Goal: Task Accomplishment & Management: Complete application form

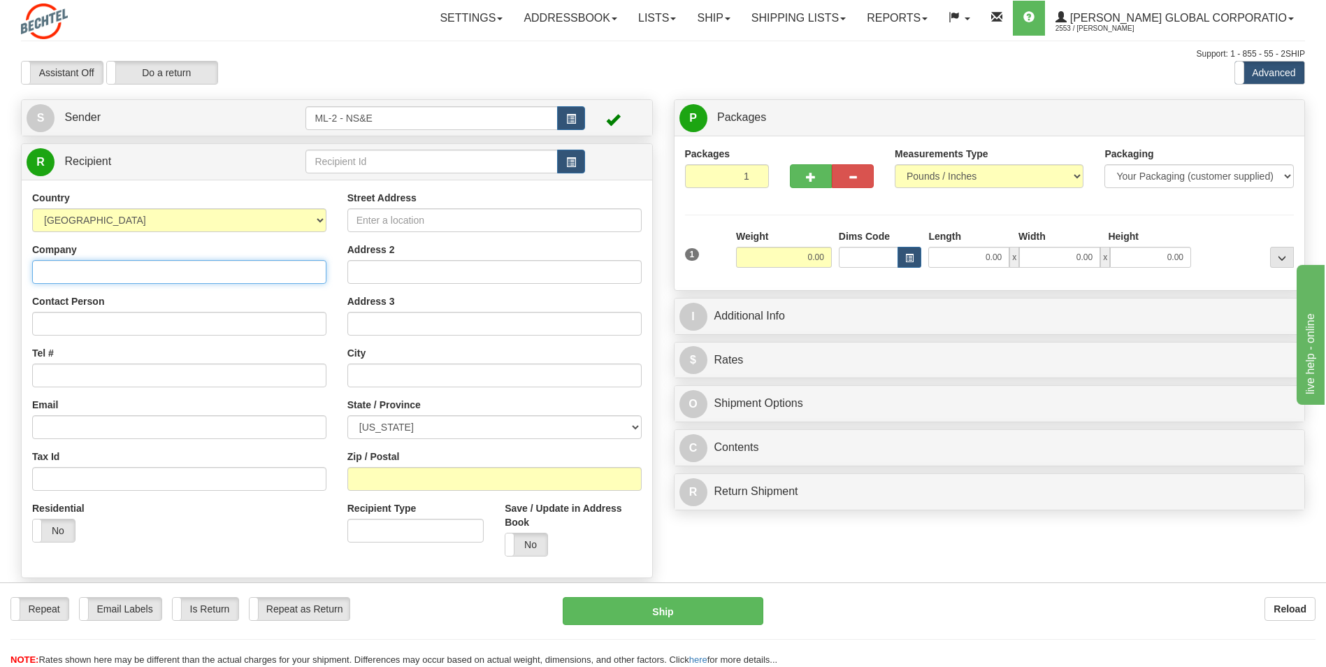
click at [72, 271] on input "Company" at bounding box center [179, 272] width 294 height 24
type input "[PERSON_NAME] Global"
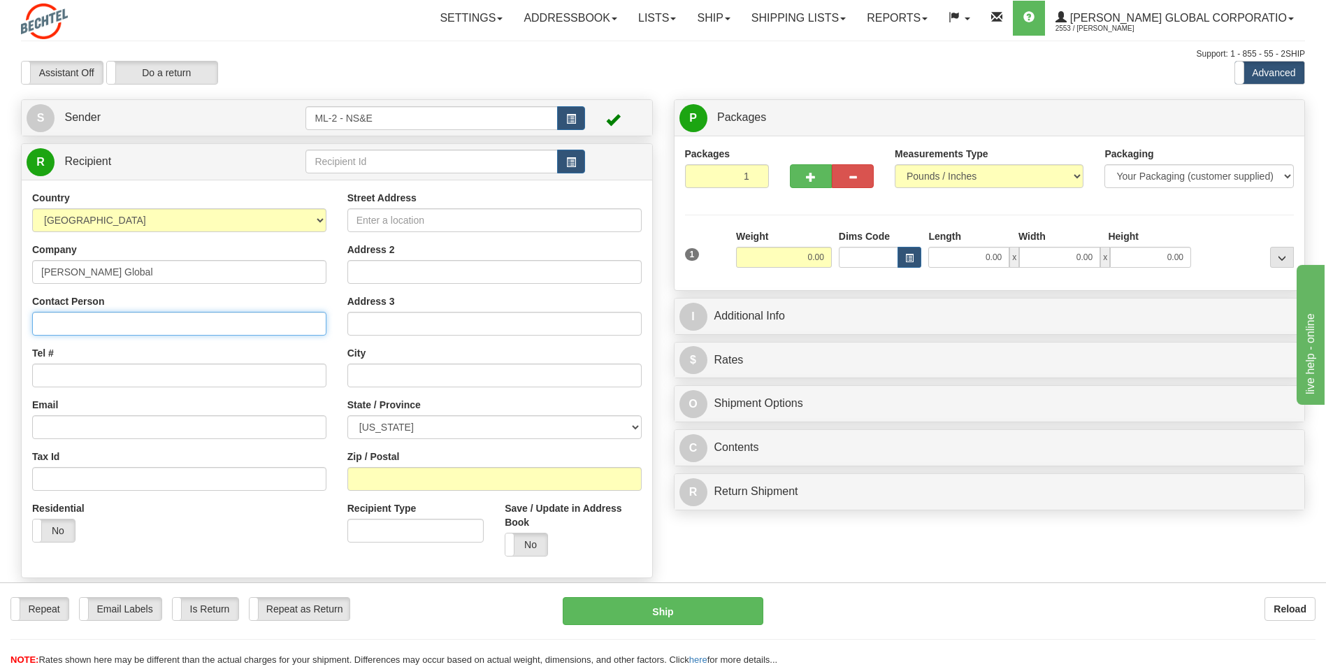
click at [71, 302] on input "Contact Person" at bounding box center [179, 324] width 294 height 24
type input "[PERSON_NAME]"
click at [65, 302] on input "Tel #" at bounding box center [179, 375] width 294 height 24
click at [369, 216] on input "Street Address" at bounding box center [494, 220] width 294 height 24
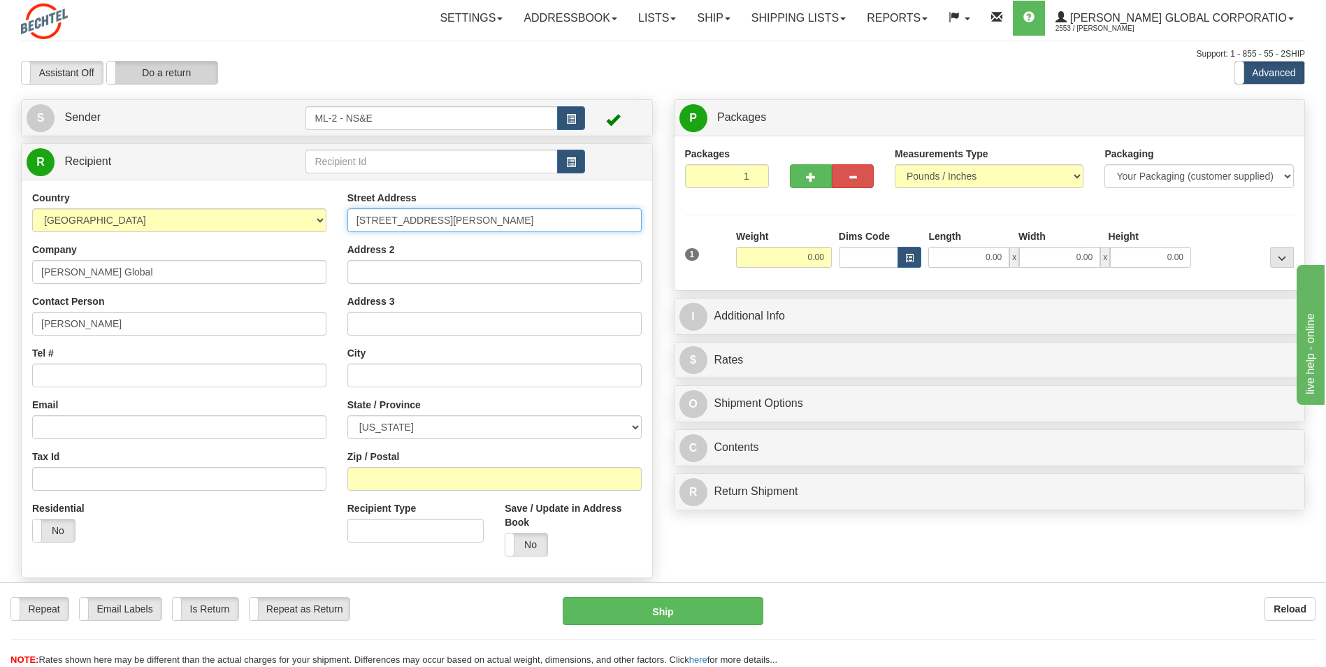
type input "[STREET_ADDRESS][PERSON_NAME]"
click at [175, 75] on label "Do a return" at bounding box center [162, 73] width 110 height 22
type input "ML-2 - NS&E"
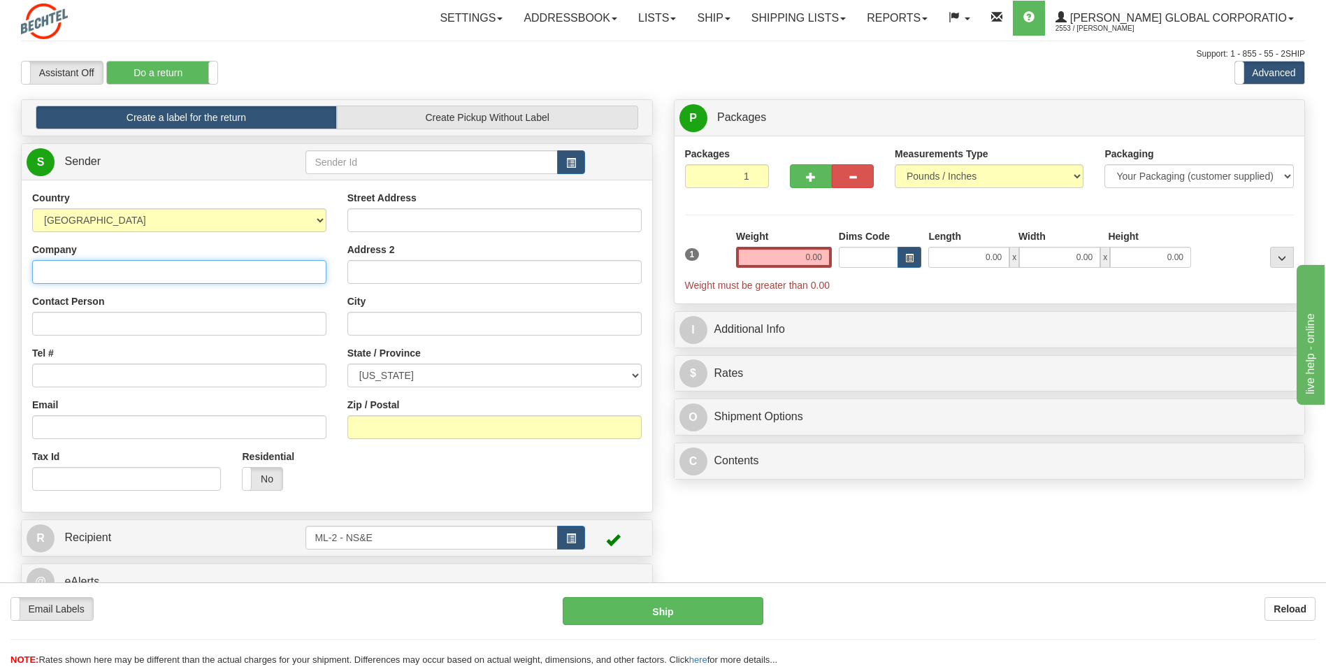
click at [68, 274] on input "Company" at bounding box center [179, 272] width 294 height 24
type input "[PERSON_NAME] Global"
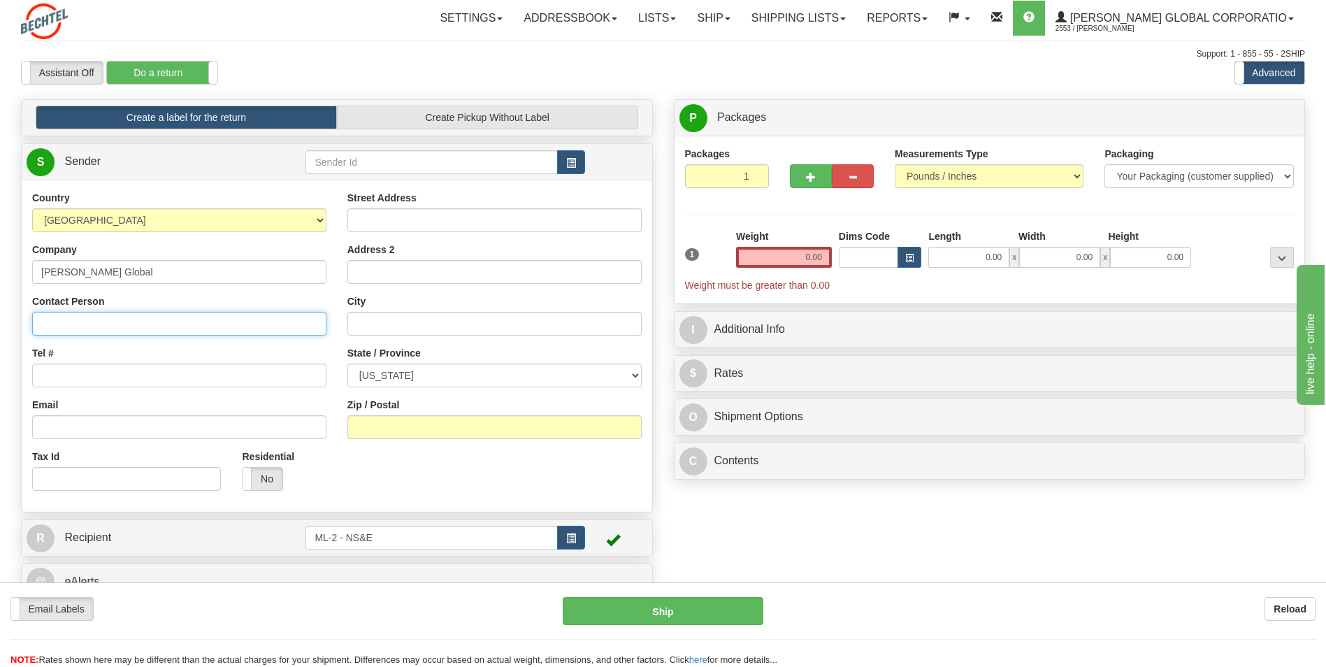
click at [45, 302] on input "Contact Person" at bounding box center [179, 324] width 294 height 24
click at [48, 302] on input "Contact Person" at bounding box center [179, 324] width 294 height 24
type input "[PERSON_NAME]"
click at [66, 302] on input "Tel #" at bounding box center [179, 375] width 294 height 24
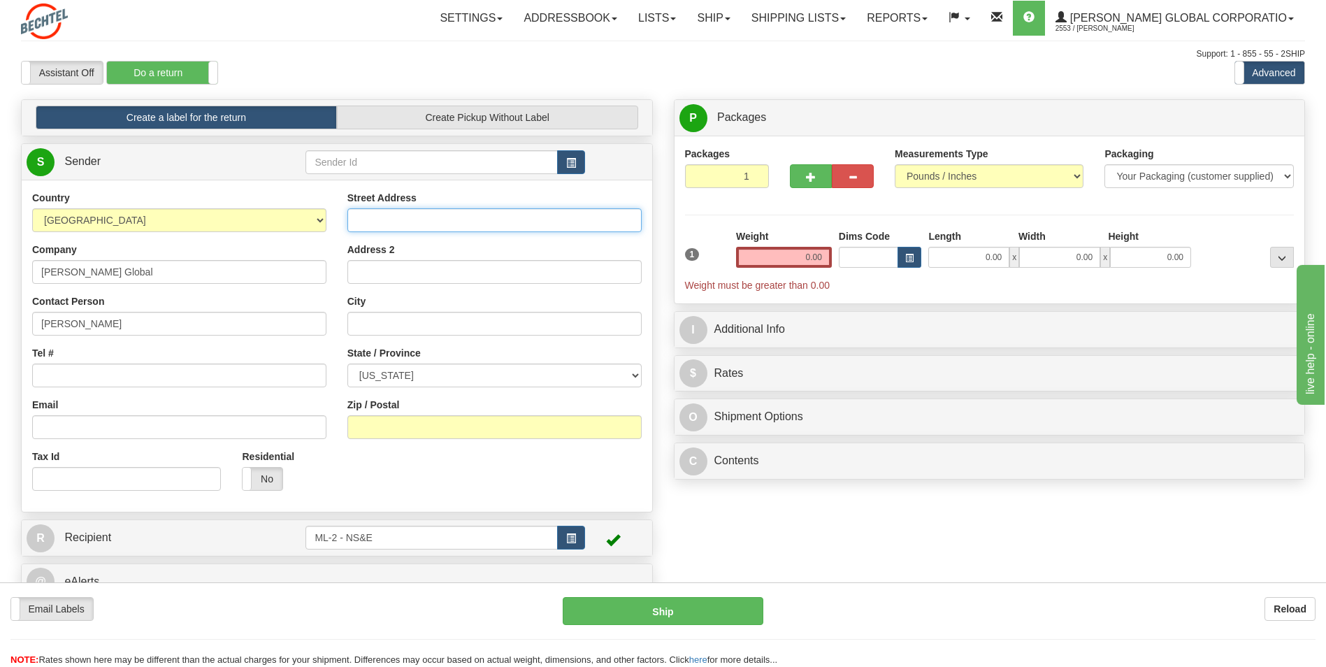
click at [381, 219] on input "Street Address" at bounding box center [494, 220] width 294 height 24
type input "[STREET_ADDRESS][PERSON_NAME]"
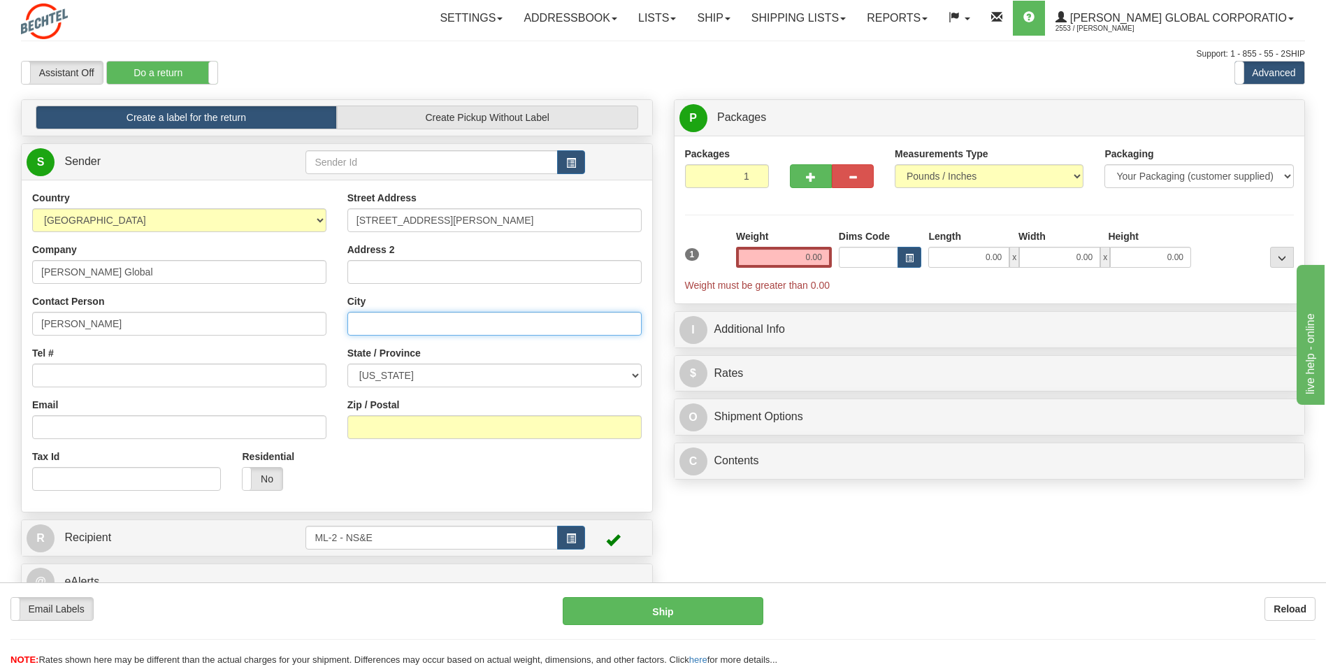
click at [379, 302] on input "City" at bounding box center [494, 324] width 294 height 24
type input "[GEOGRAPHIC_DATA]"
click at [635, 302] on select "[US_STATE] [US_STATE] [US_STATE] [US_STATE] Armed Forces America Armed Forces E…" at bounding box center [494, 375] width 294 height 24
select select "KY"
click at [347, 302] on select "[US_STATE] [US_STATE] [US_STATE] [US_STATE] Armed Forces America Armed Forces E…" at bounding box center [494, 375] width 294 height 24
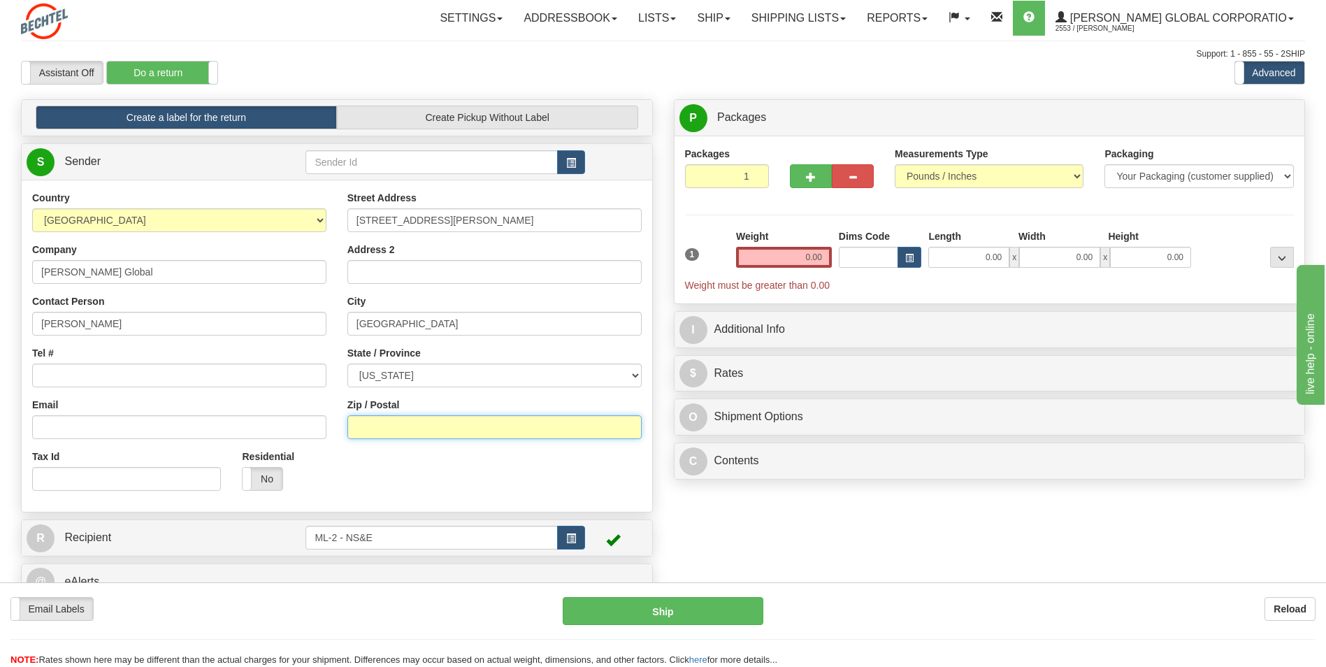
click at [405, 302] on input "Zip / Postal" at bounding box center [494, 427] width 294 height 24
type input "40475"
click at [74, 302] on input "Tel #" at bounding box center [179, 375] width 294 height 24
type input "[PHONE_NUMBER]"
click at [651, 260] on input "0.00" at bounding box center [784, 257] width 96 height 21
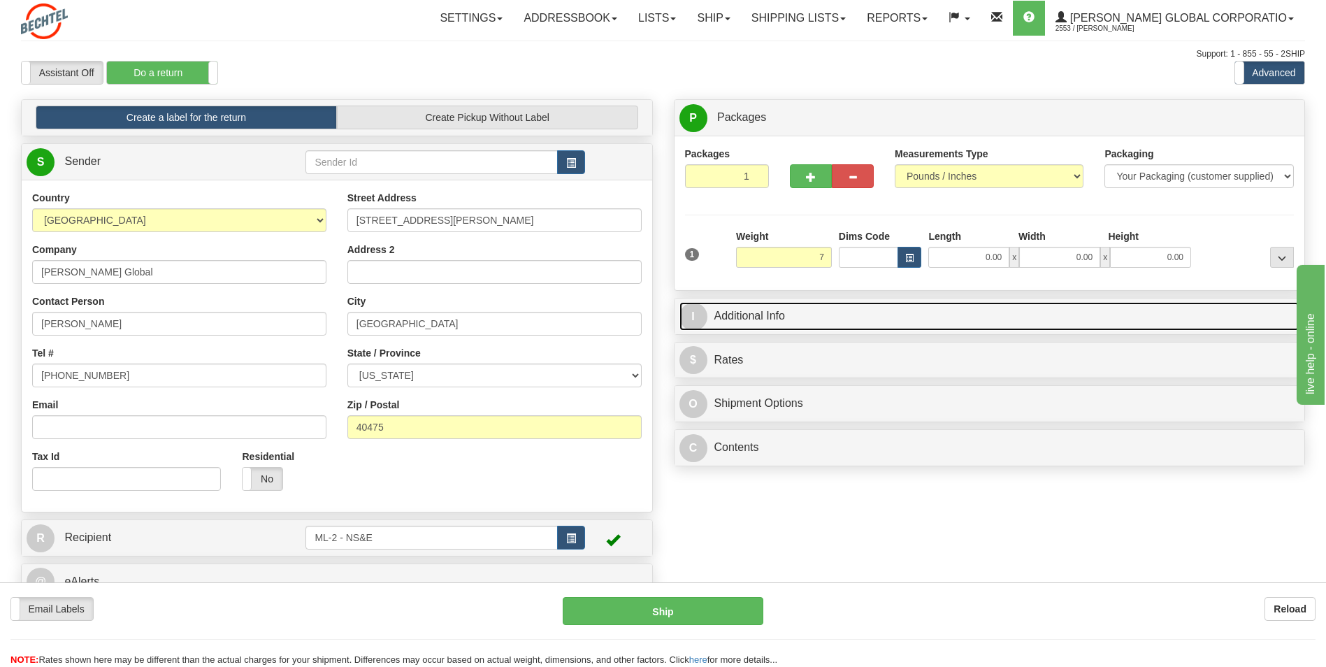
type input "7.00"
click at [651, 302] on link "I Additional Info" at bounding box center [989, 316] width 621 height 29
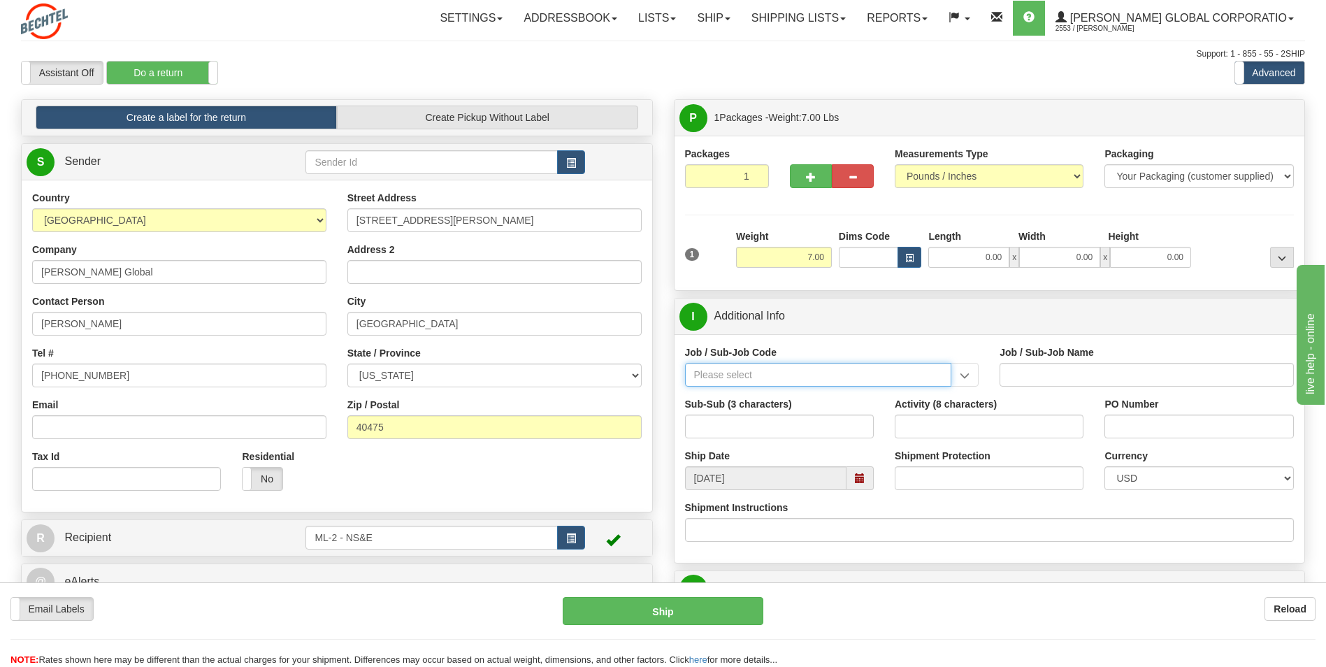
click at [651, 302] on input "Job / Sub-Job Code" at bounding box center [818, 375] width 267 height 24
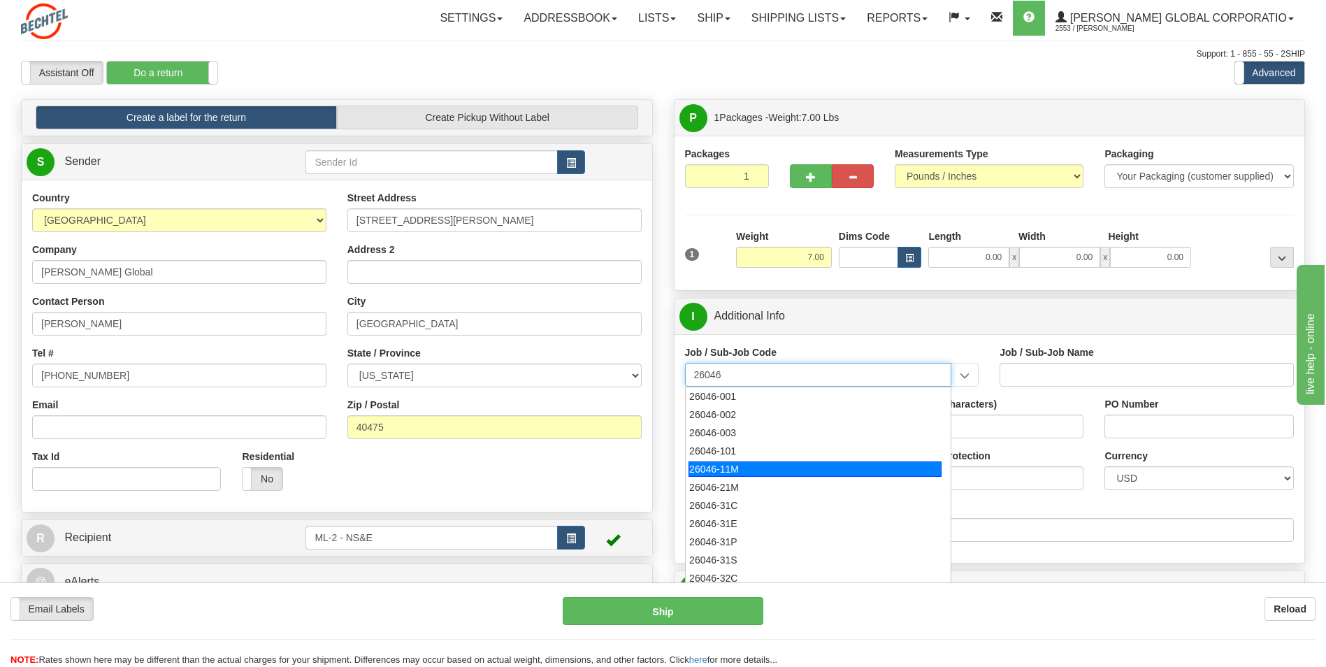
click at [651, 302] on div "26046-11M" at bounding box center [815, 468] width 253 height 15
type input "26046-11M"
type input "MOBILE LAUNCHER 2 - PROJECT MANAGEMENT"
type input "26046-11M"
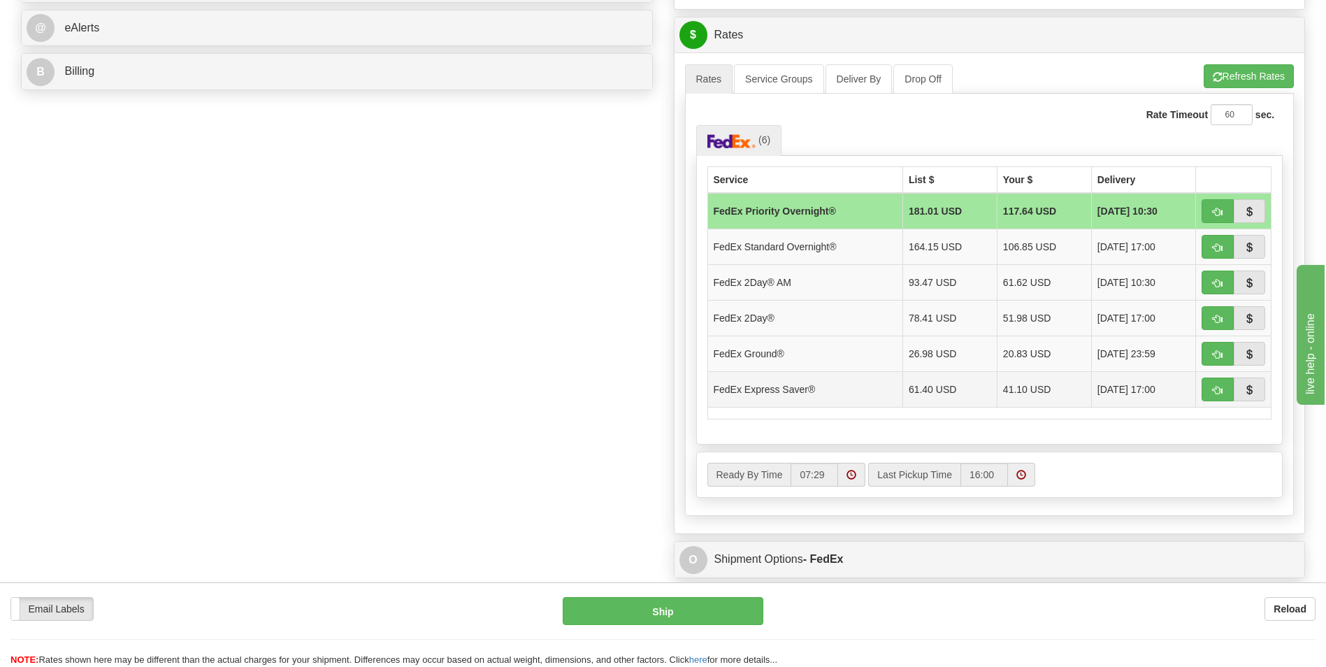
scroll to position [559, 0]
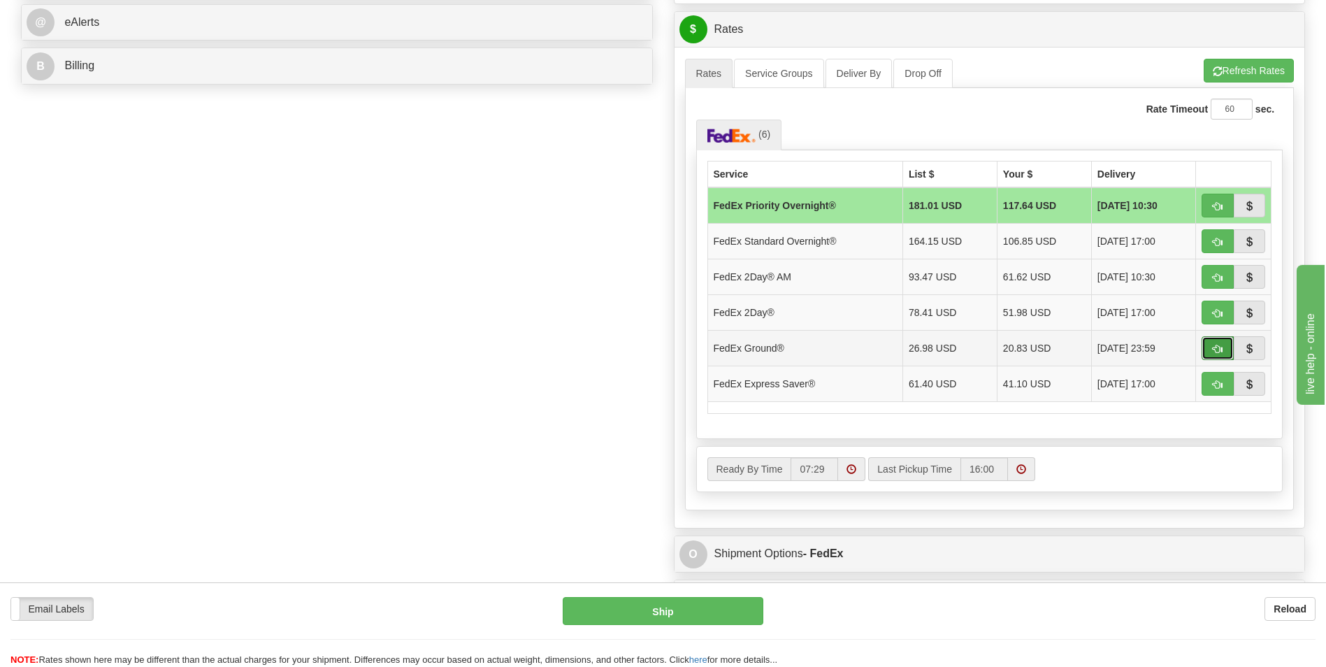
click at [651, 302] on button "button" at bounding box center [1218, 348] width 32 height 24
type input "92"
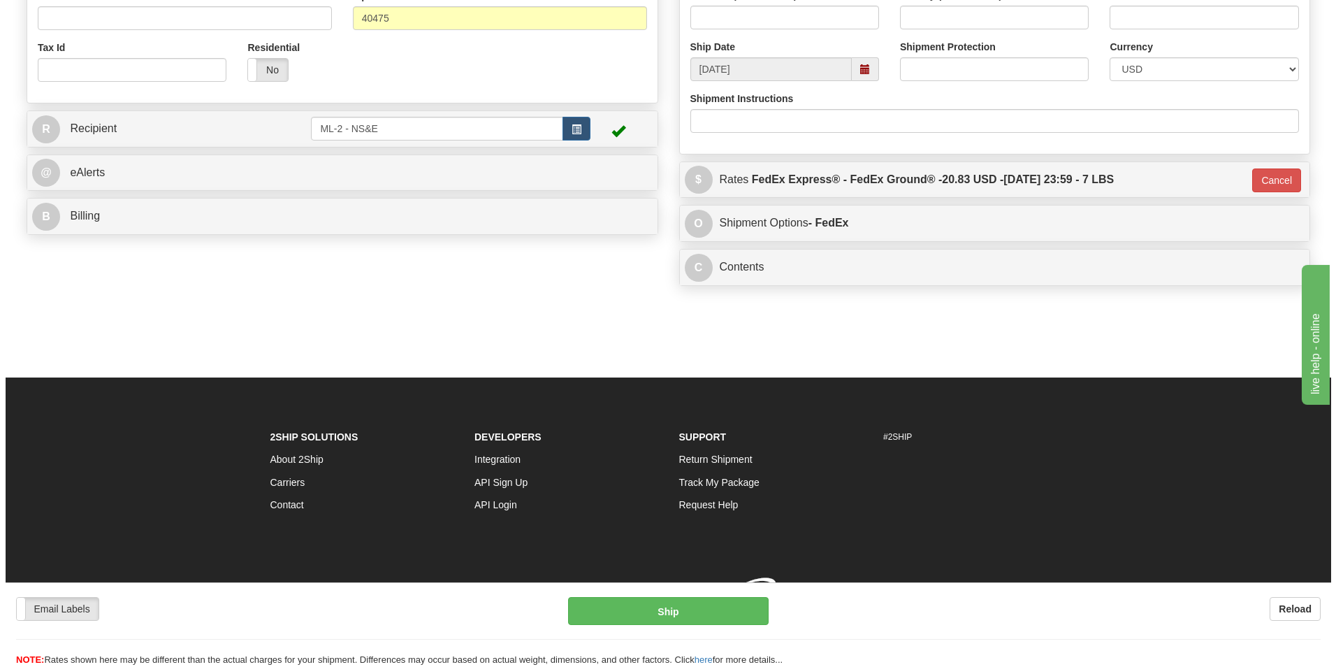
scroll to position [416, 0]
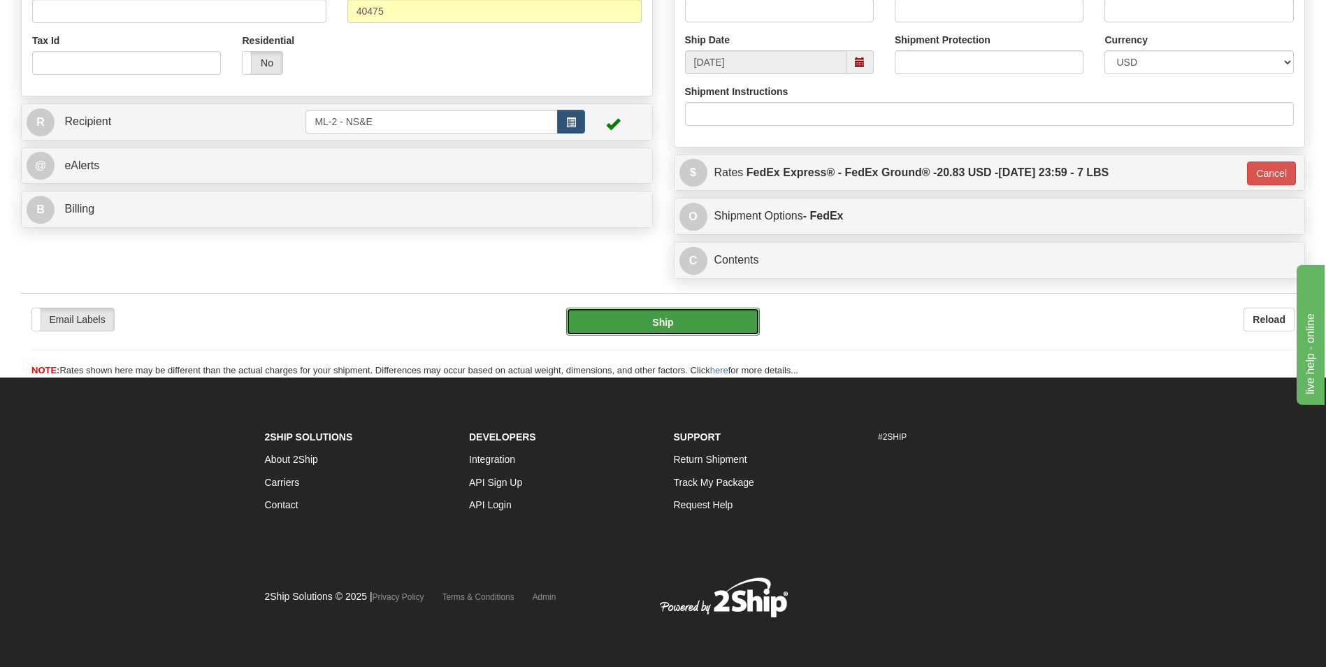
click at [651, 302] on button "Ship" at bounding box center [662, 322] width 193 height 28
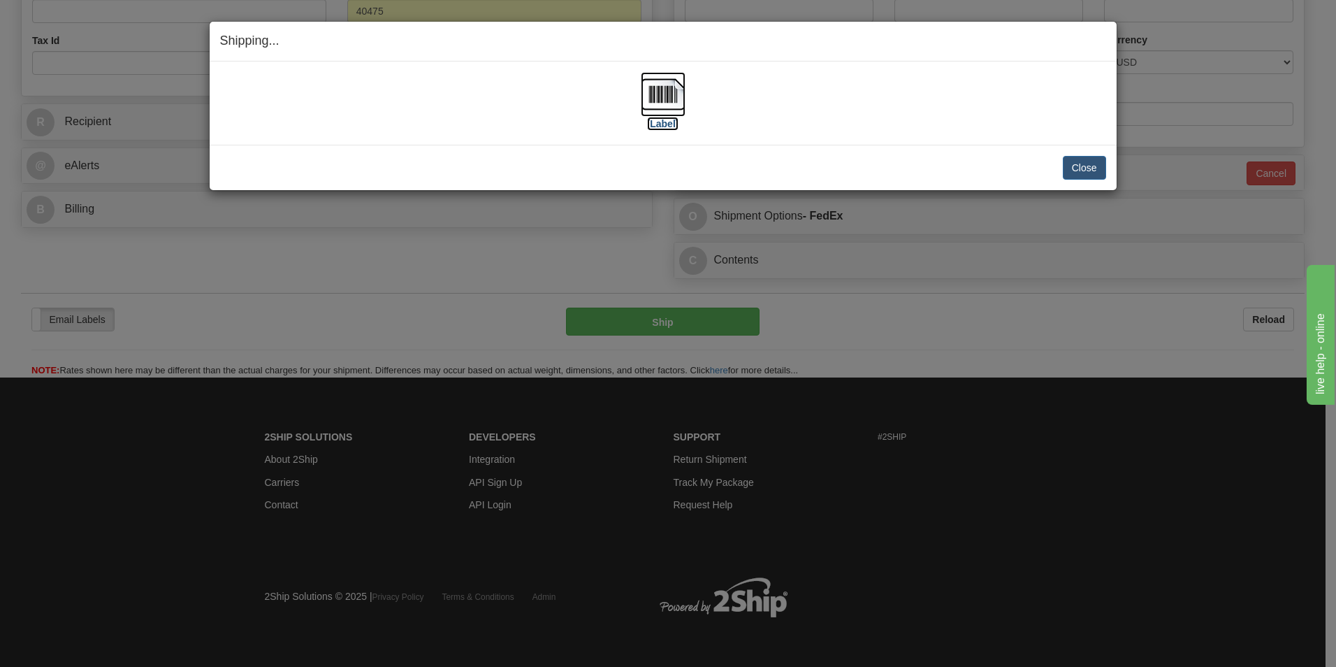
click at [651, 124] on label "[Label]" at bounding box center [663, 124] width 32 height 14
click at [651, 167] on button "Close" at bounding box center [1084, 168] width 43 height 24
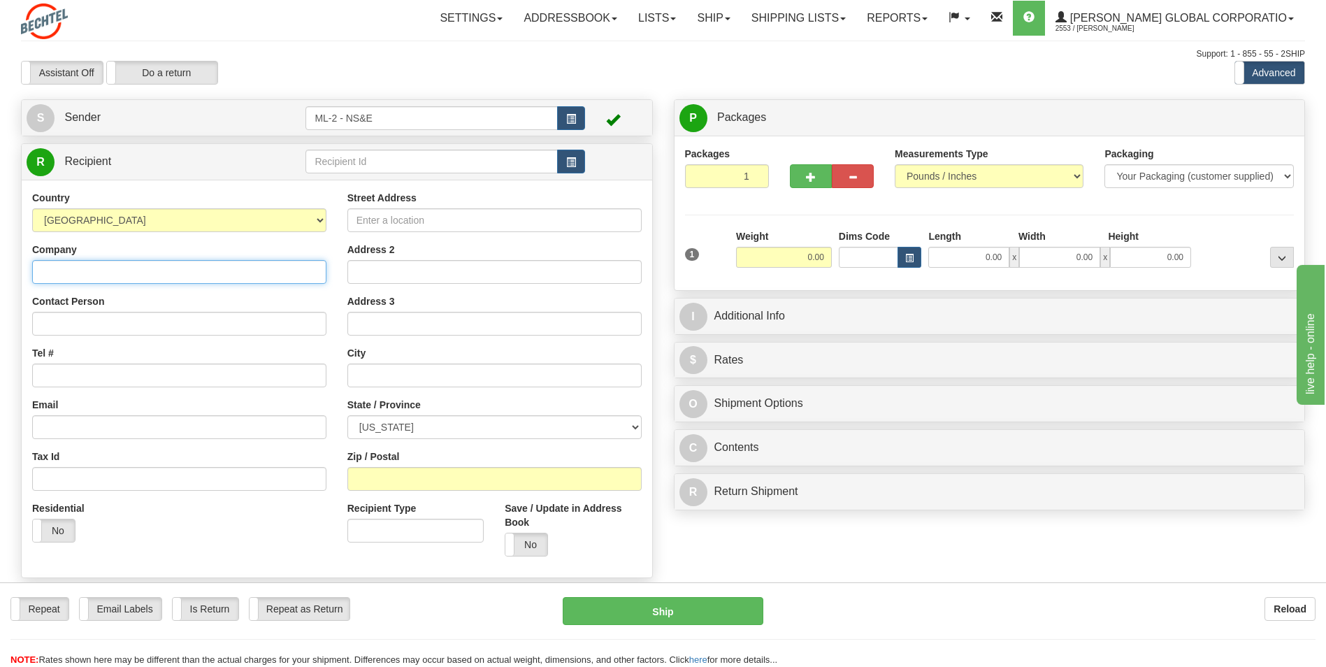
click at [66, 273] on input "Company" at bounding box center [179, 272] width 294 height 24
type input "Bech"
click at [178, 76] on label "Do a return" at bounding box center [162, 73] width 110 height 22
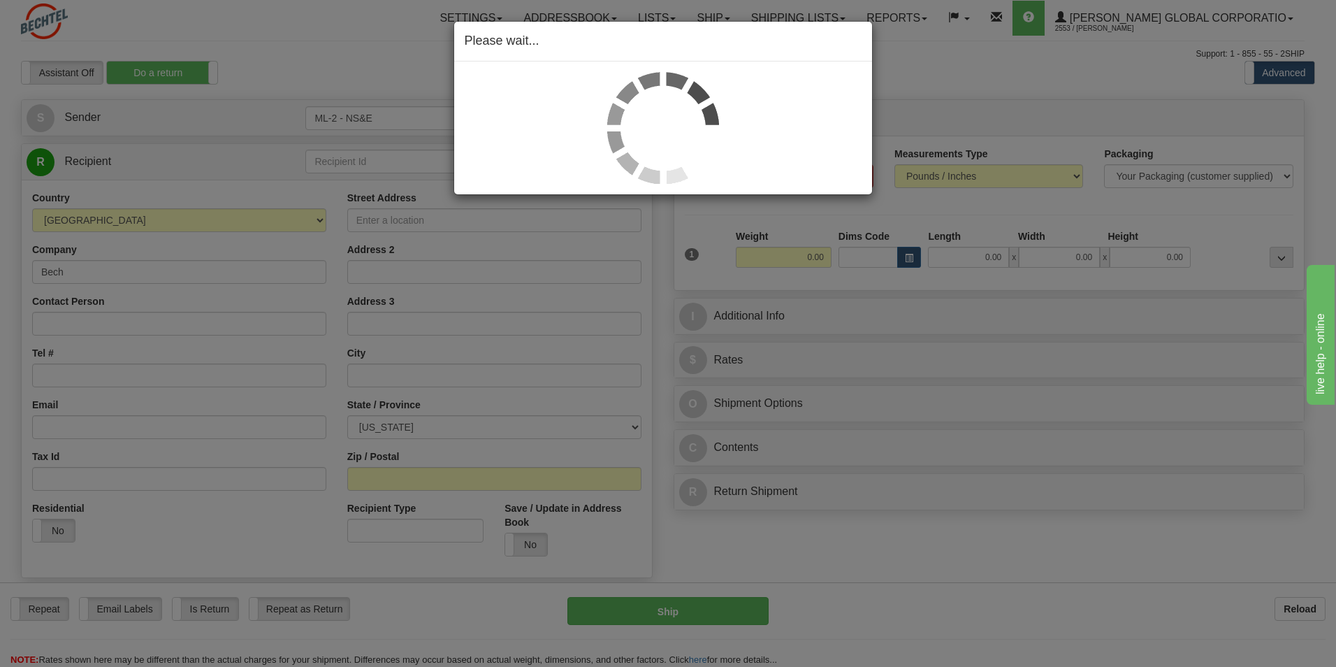
type input "ML-2 - NS&E"
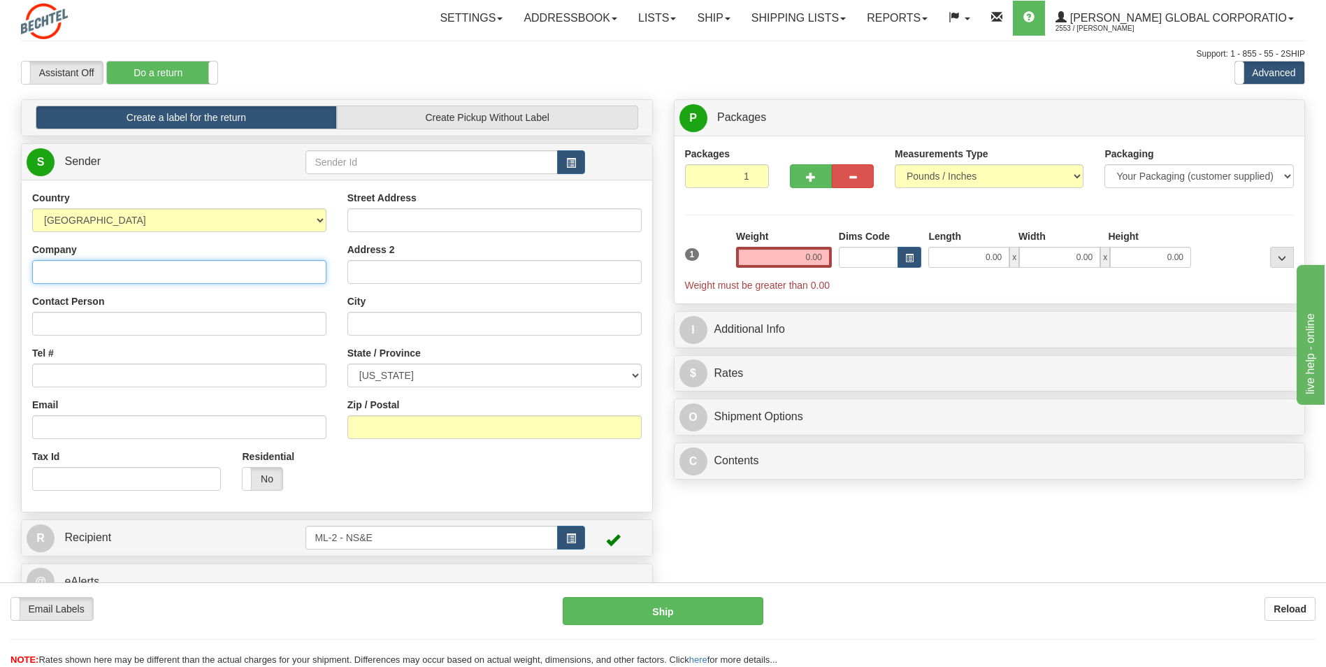
click at [74, 269] on input "Company" at bounding box center [179, 272] width 294 height 24
type input "[PERSON_NAME] Global"
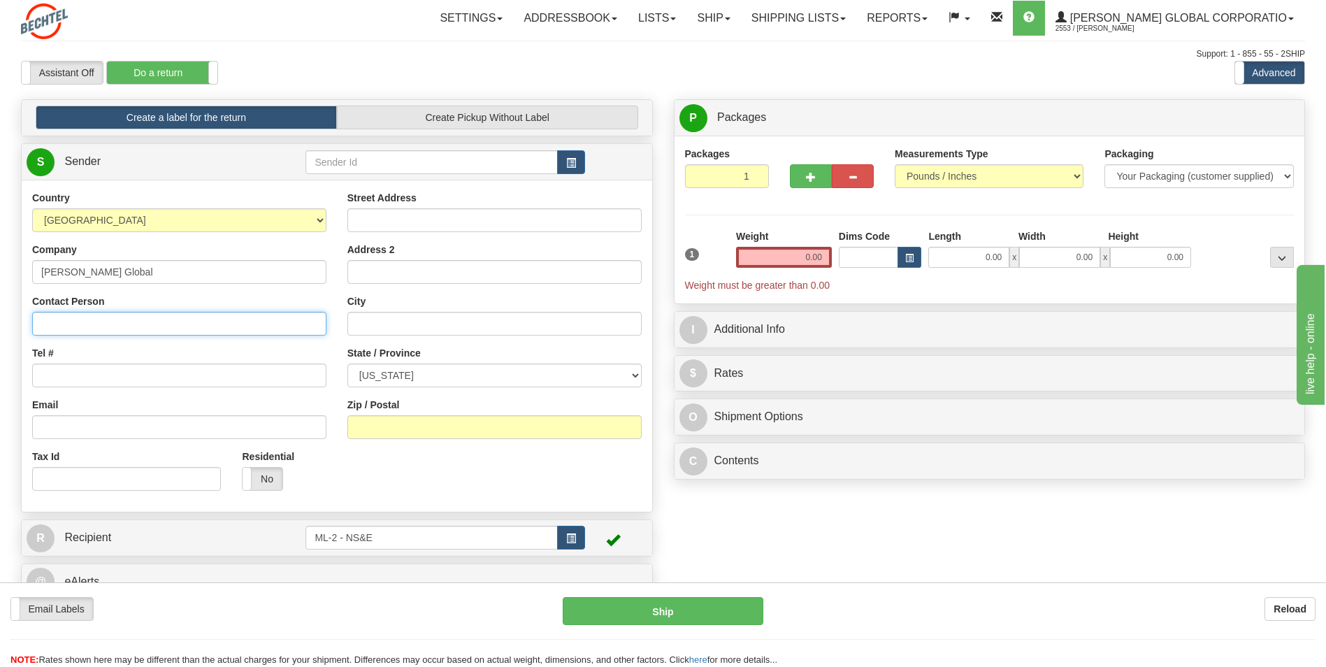
type input "[PERSON_NAME]"
type input "[PHONE_NUMBER]"
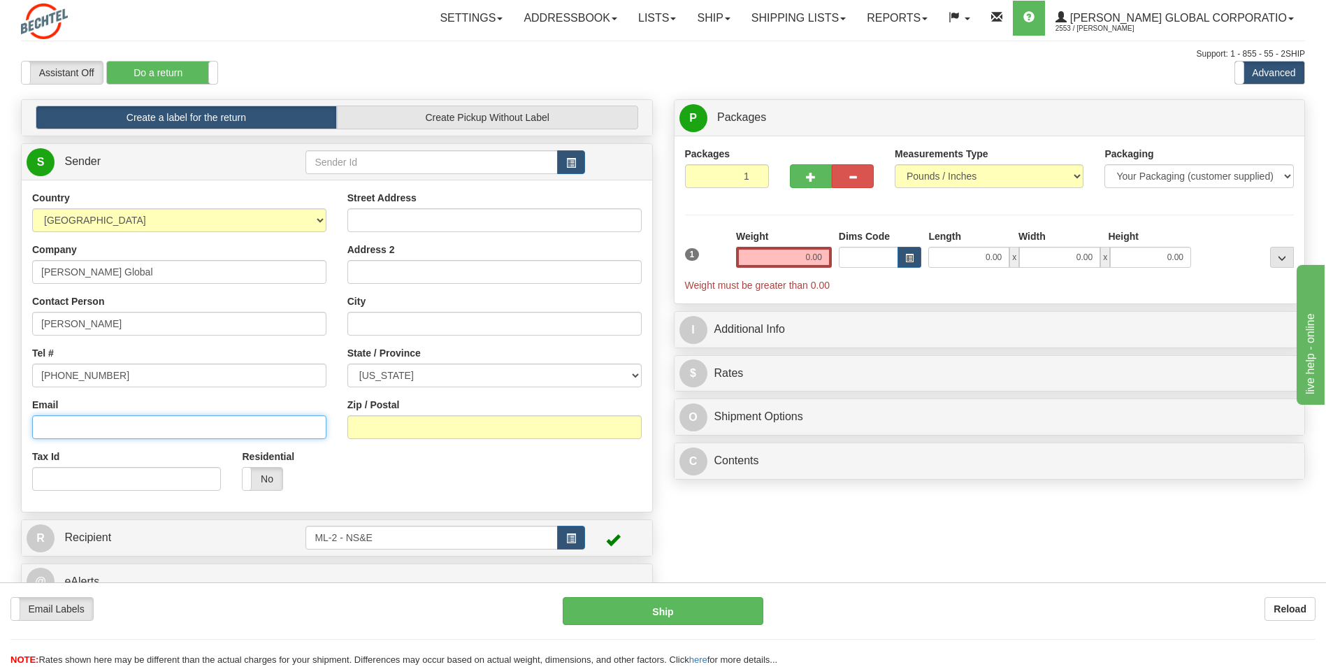
type input "[STREET_ADDRESS][PERSON_NAME]"
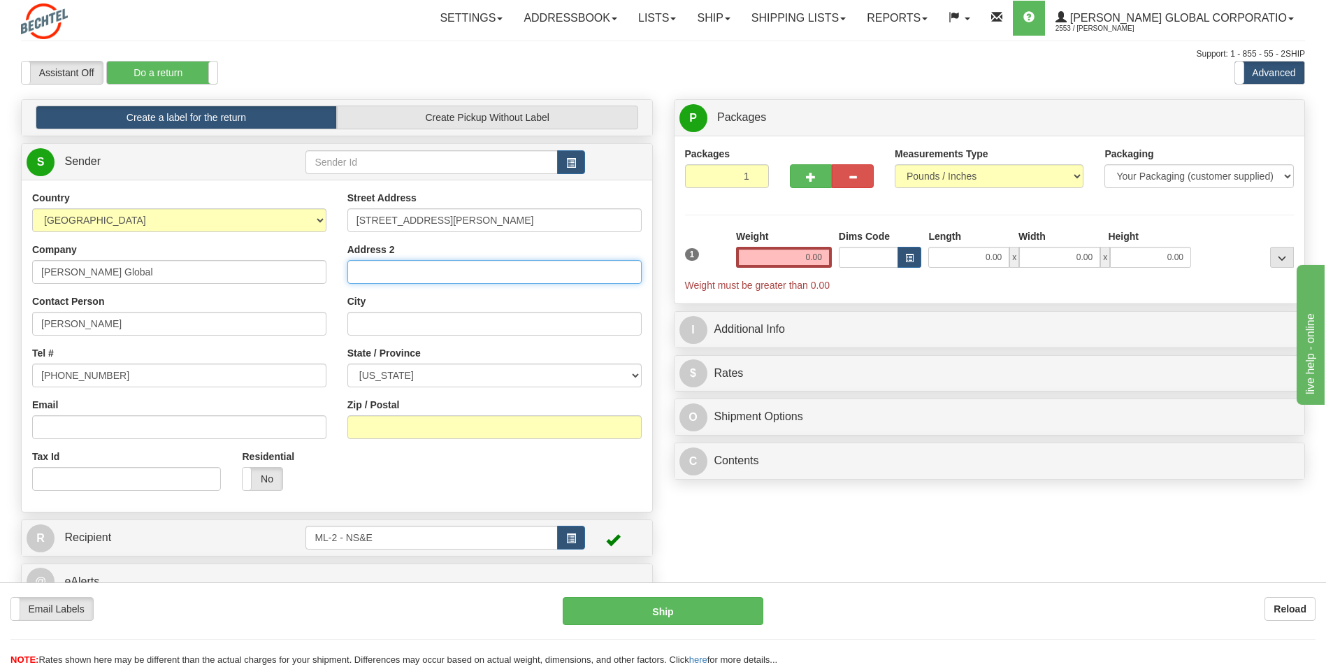
type input "[GEOGRAPHIC_DATA]"
select select "KY"
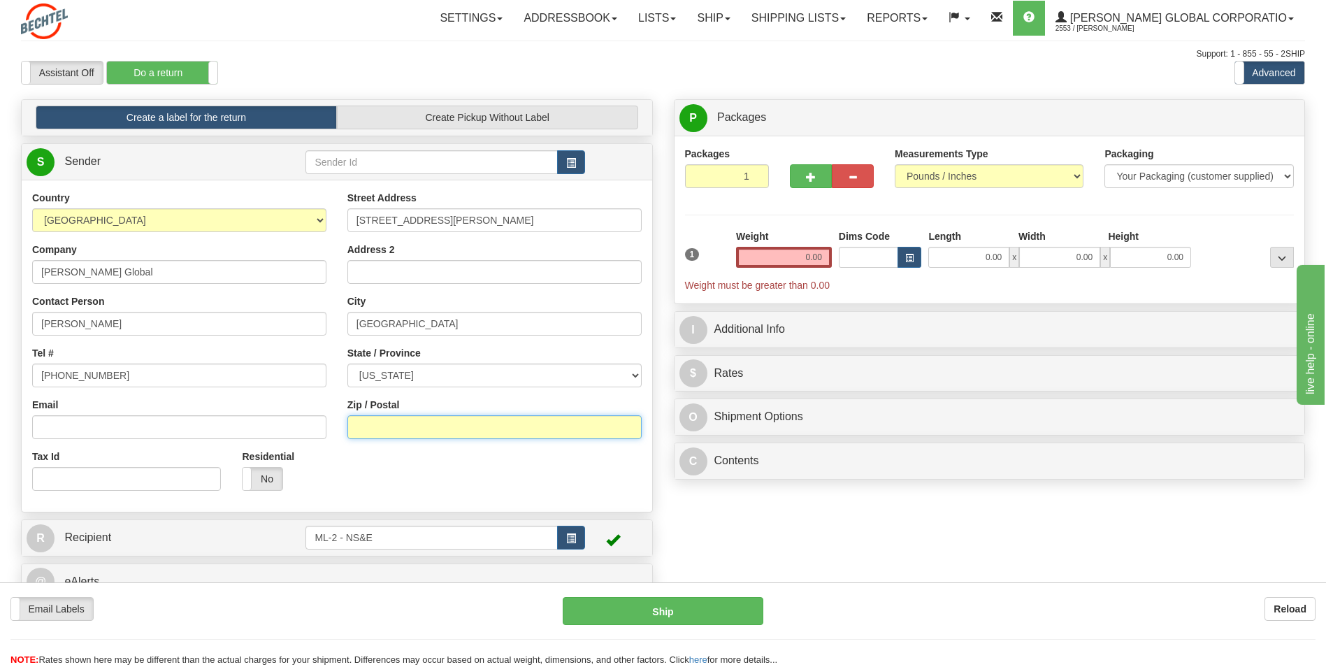
type input "40475"
